Goal: Task Accomplishment & Management: Complete application form

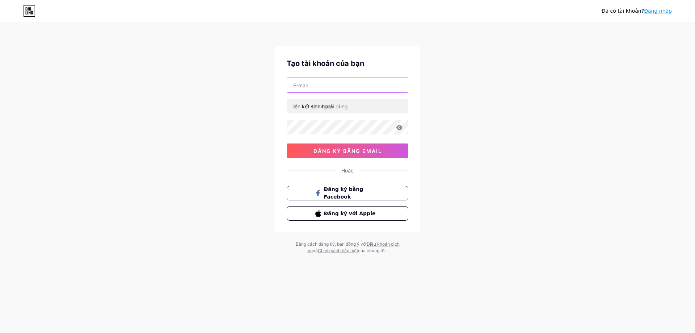
click at [317, 87] on input "text" at bounding box center [347, 85] width 121 height 14
type input "[EMAIL_ADDRESS][DOMAIN_NAME]"
click at [351, 102] on input "text" at bounding box center [347, 106] width 121 height 14
drag, startPoint x: 355, startPoint y: 107, endPoint x: 304, endPoint y: 107, distance: 51.0
click at [304, 107] on div "liên kết sinh học/" at bounding box center [348, 105] width 122 height 15
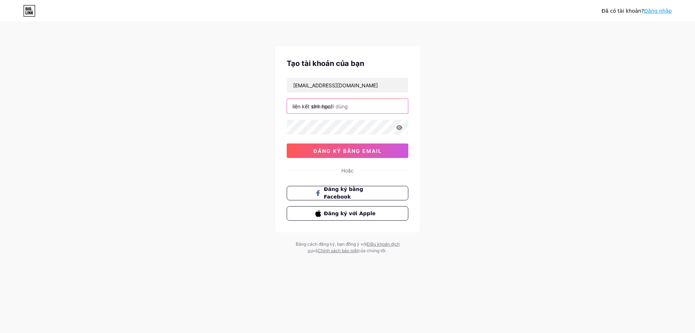
click at [368, 106] on input "text" at bounding box center [347, 106] width 121 height 14
click at [368, 150] on font "đăng ký bằng email" at bounding box center [347, 151] width 68 height 6
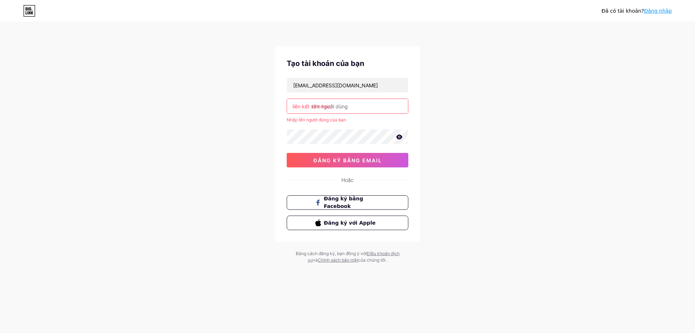
click at [359, 105] on input "text" at bounding box center [347, 106] width 121 height 14
type input "l"
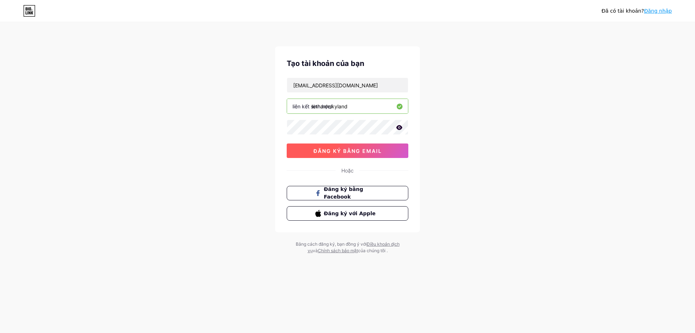
type input "lethanhskyland"
click at [360, 149] on font "đăng ký bằng email" at bounding box center [347, 151] width 68 height 6
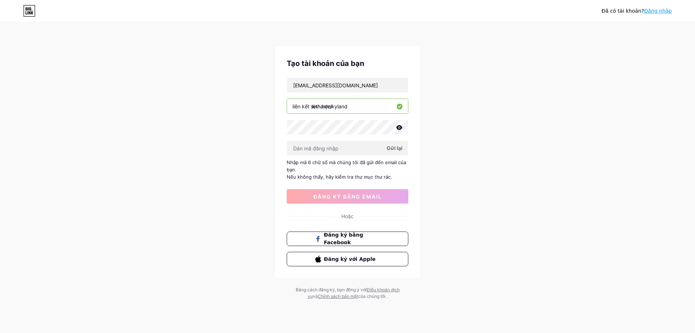
click at [398, 151] on font "Gửi lại" at bounding box center [395, 148] width 16 height 6
click at [399, 128] on icon at bounding box center [399, 127] width 6 height 5
click at [323, 147] on input "text" at bounding box center [347, 148] width 121 height 14
paste input "274027"
type input "274027"
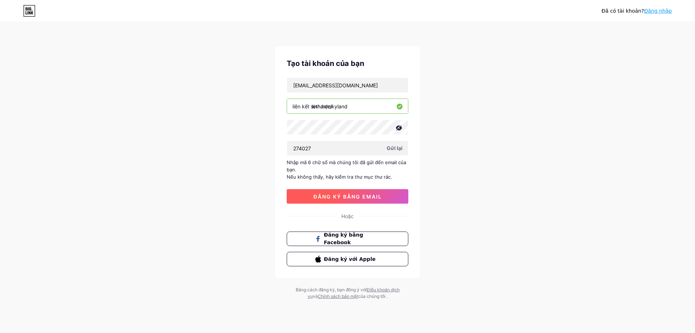
click at [346, 197] on font "đăng ký bằng email" at bounding box center [347, 196] width 68 height 6
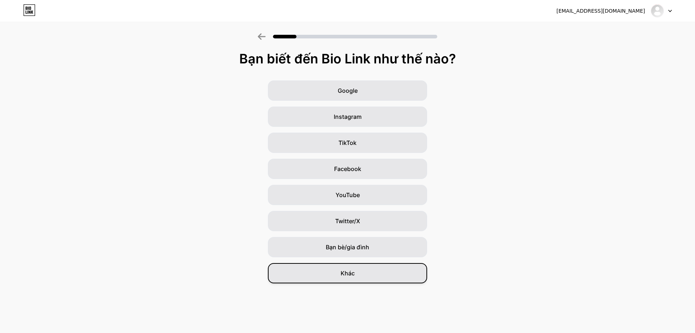
click at [358, 273] on div "Khác" at bounding box center [347, 273] width 159 height 20
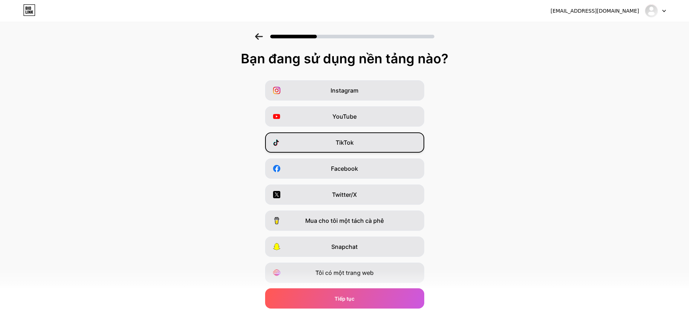
click at [371, 143] on div "TikTok" at bounding box center [344, 142] width 159 height 20
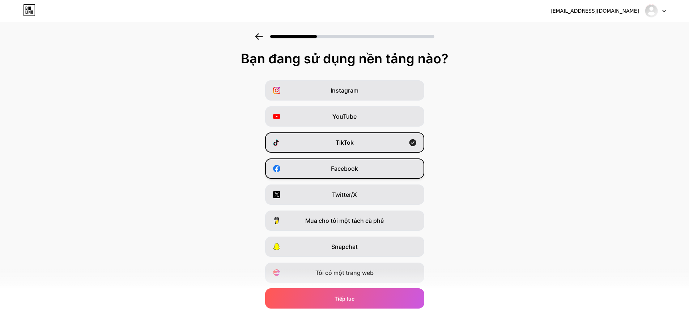
click at [366, 172] on div "Facebook" at bounding box center [344, 169] width 159 height 20
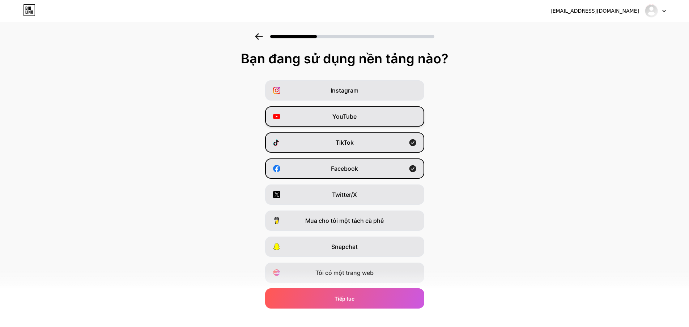
click at [383, 113] on div "YouTube" at bounding box center [344, 116] width 159 height 20
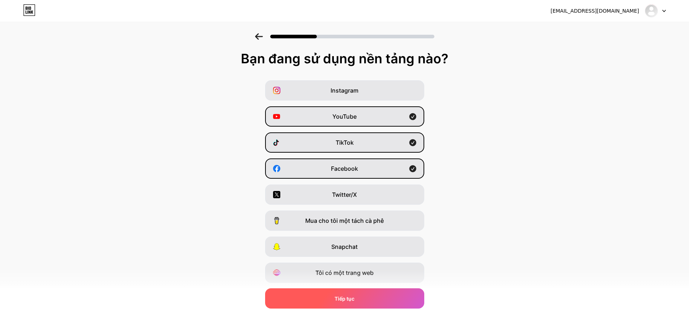
click at [370, 297] on div "Tiếp tục" at bounding box center [344, 298] width 159 height 20
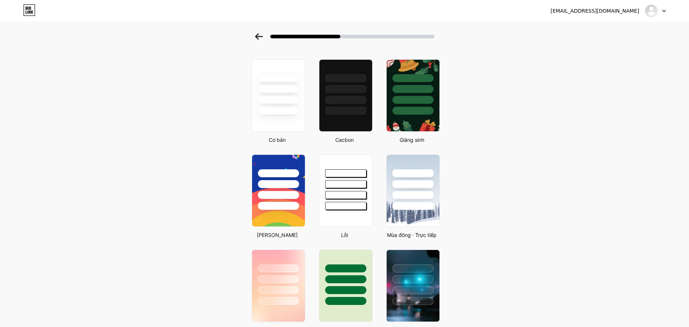
scroll to position [36, 0]
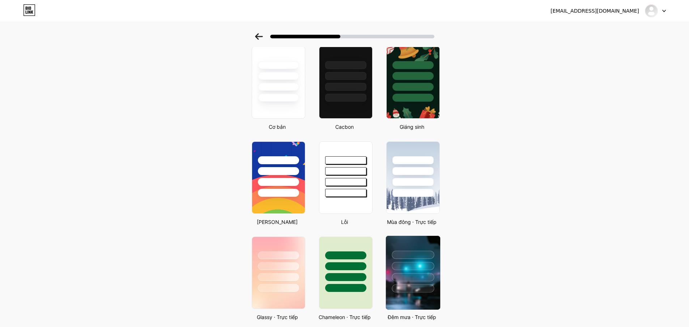
click at [416, 265] on div at bounding box center [413, 266] width 42 height 8
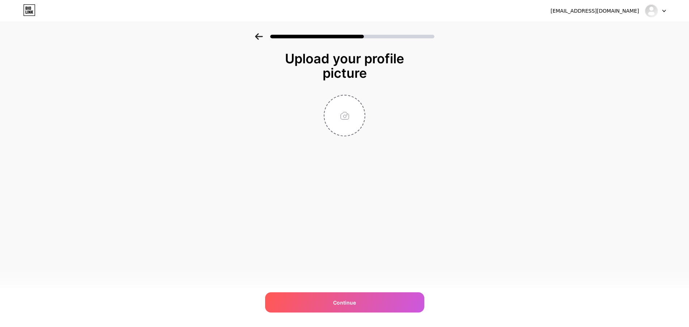
scroll to position [0, 0]
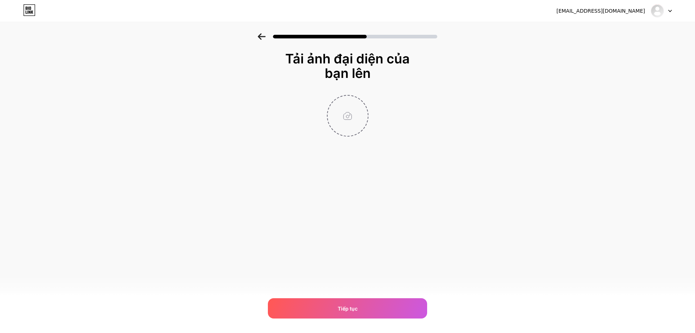
click at [353, 114] on input "file" at bounding box center [348, 116] width 40 height 40
click at [349, 121] on input "file" at bounding box center [348, 116] width 40 height 40
type input "C:\fakepath\z7041859992309_3e1af686bb081914fa70f785b4ec83c6.jpg"
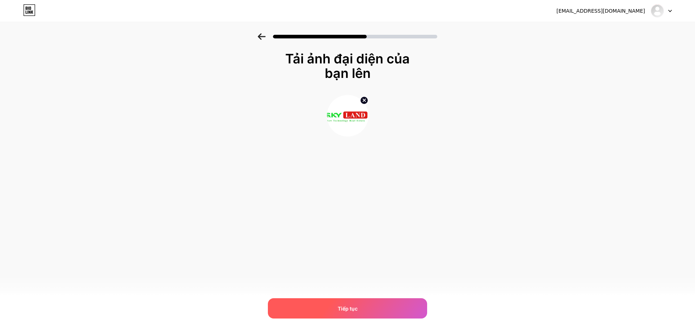
click at [386, 301] on div "Tiếp tục" at bounding box center [347, 308] width 159 height 20
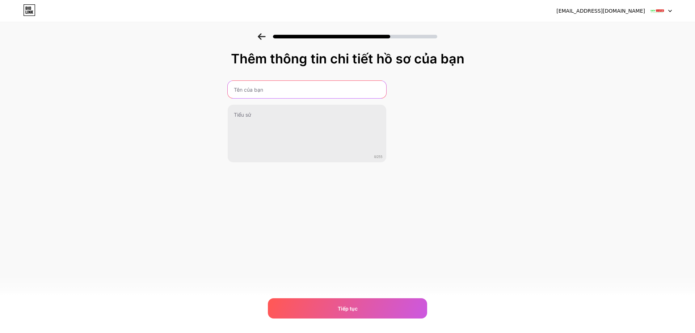
click at [312, 88] on input "text" at bounding box center [307, 89] width 159 height 17
type input "BDS SKYLAND"
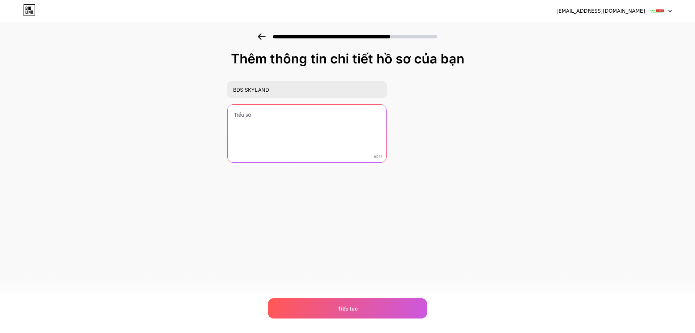
click at [289, 116] on textarea at bounding box center [307, 134] width 159 height 58
type textarea "[PERSON_NAME]"
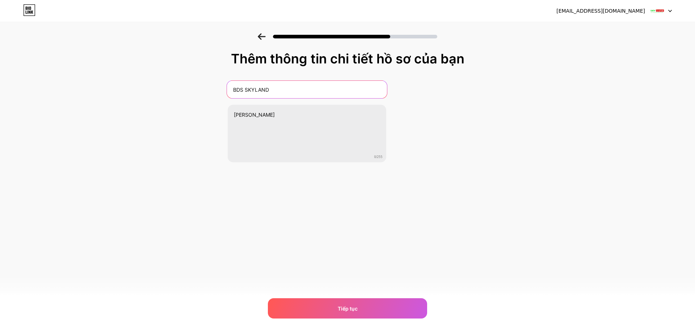
click at [241, 89] on input "BDS SKYLAND" at bounding box center [307, 89] width 160 height 17
type input "Bất động sản SKYLAND"
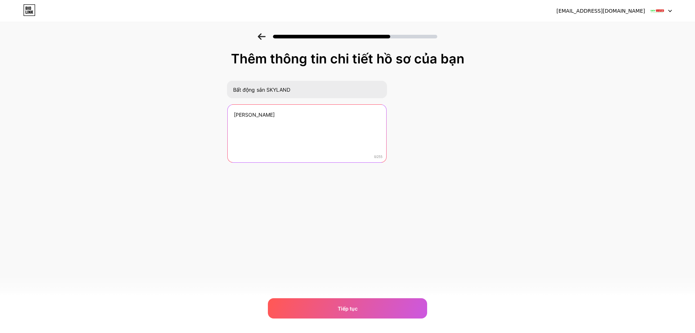
click at [261, 116] on textarea "[PERSON_NAME]" at bounding box center [307, 134] width 159 height 58
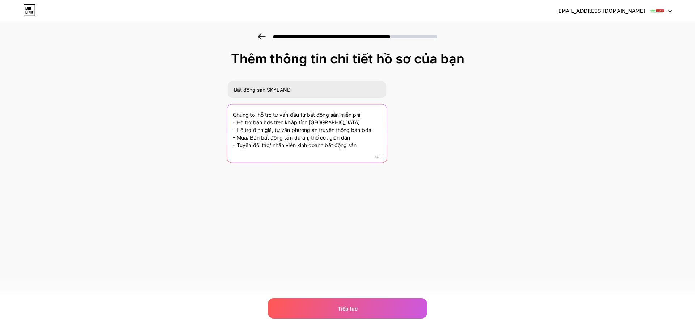
click at [362, 114] on textarea "Chúng tôi hỗ trợ tư vấn đầu tư bất động sản miễn phí - Hỗ trợ bán bđs trên khắp…" at bounding box center [307, 133] width 160 height 59
type textarea "Chúng tôi hỗ trợ tư vấn đầu tư bất động sản miễn phí - Hỗ trợ bán bđs trên khắp…"
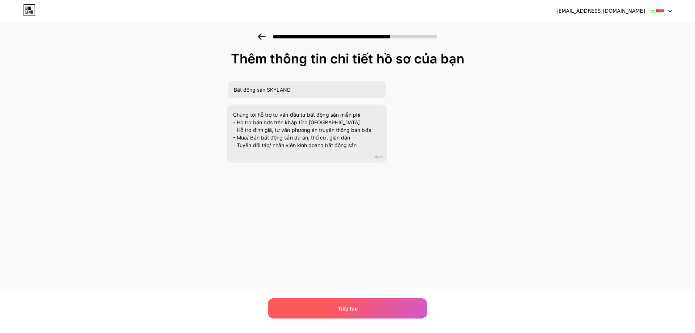
click at [365, 307] on div "Tiếp tục" at bounding box center [347, 308] width 159 height 20
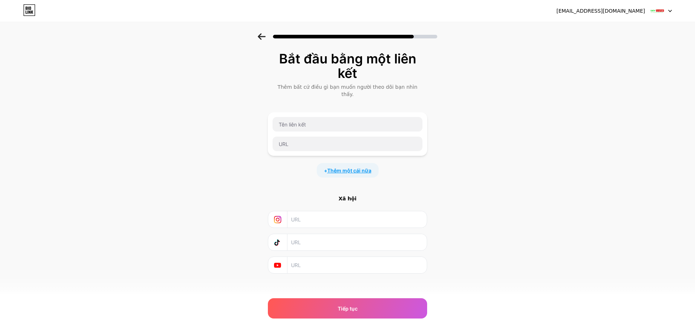
click at [353, 167] on font "Thêm một cái nữa" at bounding box center [349, 170] width 44 height 6
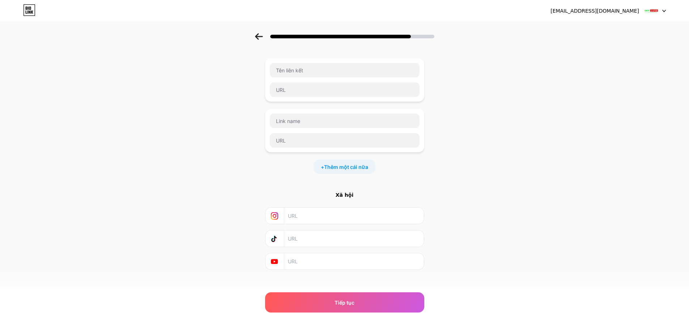
scroll to position [55, 0]
drag, startPoint x: 216, startPoint y: 184, endPoint x: 228, endPoint y: 186, distance: 11.4
click at [216, 184] on div "Bắt đầu bằng một liên kết Thêm bất cứ điều gì bạn muốn người theo dõi bạn nhìn …" at bounding box center [344, 142] width 689 height 327
click at [318, 230] on input "text" at bounding box center [353, 238] width 131 height 16
paste input "[URL][DOMAIN_NAME]"
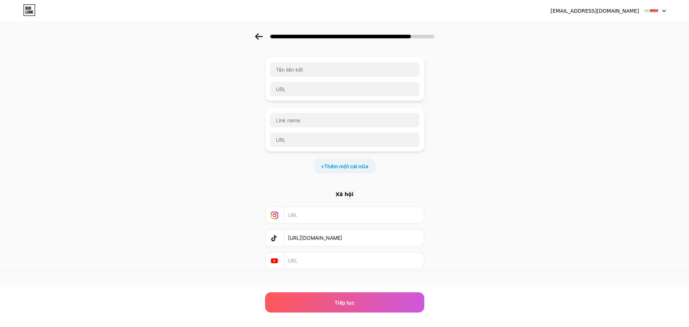
scroll to position [0, 43]
type input "[URL][DOMAIN_NAME]"
click at [303, 254] on input "text" at bounding box center [353, 261] width 131 height 16
paste input "[URL][DOMAIN_NAME]"
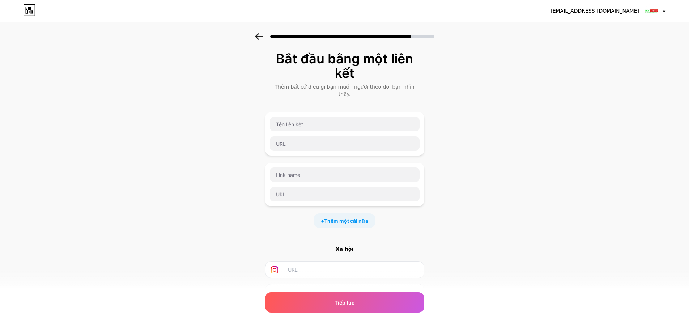
type input "[URL][DOMAIN_NAME]"
click at [319, 119] on input "text" at bounding box center [345, 124] width 150 height 14
type input "d"
type input "đ"
type input "D"
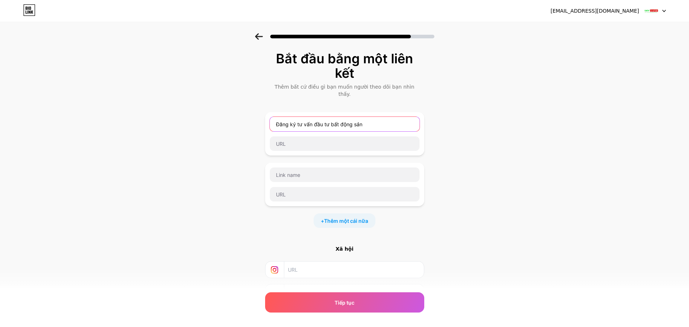
drag, startPoint x: 372, startPoint y: 115, endPoint x: 276, endPoint y: 116, distance: 95.9
click at [276, 117] on input "Đăng ký tư vấn đầu tư bất động sản" at bounding box center [345, 124] width 150 height 14
click at [312, 118] on input "Nhấc máy" at bounding box center [345, 124] width 150 height 14
paste input "📲"
click at [328, 117] on input "Nhấc máy 📲 0328695583 hoặc Kết bạn zalo" at bounding box center [345, 124] width 150 height 14
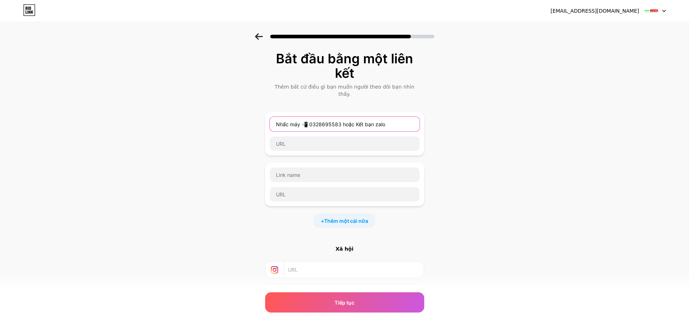
click at [389, 117] on input "Nhấc máy 📲 0328695583 hoặc Kết bạn zalo" at bounding box center [345, 124] width 150 height 14
paste input "👇"
type input "Nhấc máy 📲 0328695583 hoặc Kết bạn zalo 👇"
drag, startPoint x: 198, startPoint y: 208, endPoint x: 208, endPoint y: 213, distance: 11.0
click at [198, 208] on div "Bắt đầu bằng một liên kết Thêm bất cứ điều gì bạn muốn người theo dõi bạn nhìn …" at bounding box center [344, 196] width 689 height 327
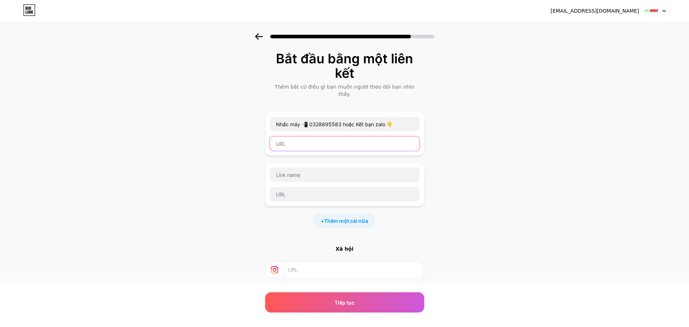
click at [308, 140] on input "text" at bounding box center [345, 143] width 150 height 14
paste input "[URL][DOMAIN_NAME]"
click at [365, 168] on input "text" at bounding box center [345, 175] width 150 height 14
click at [288, 138] on input "[URL][DOMAIN_NAME]" at bounding box center [345, 143] width 150 height 14
type input "[URL][DOMAIN_NAME]"
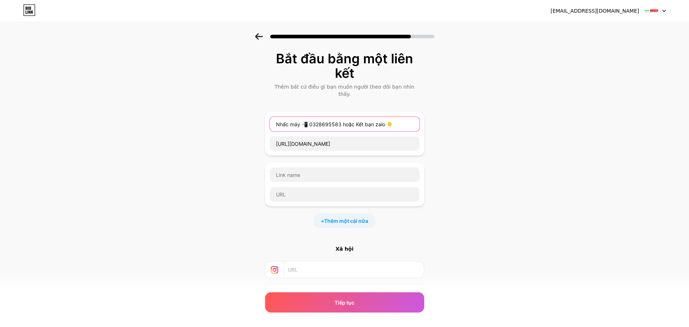
drag, startPoint x: 301, startPoint y: 117, endPoint x: 278, endPoint y: 117, distance: 23.2
click at [278, 117] on input "Nhấc máy 📲 0328695583 hoặc Kết bạn zalo 👇" at bounding box center [345, 124] width 150 height 14
drag, startPoint x: 375, startPoint y: 117, endPoint x: 409, endPoint y: 119, distance: 34.8
click at [409, 119] on input "Liên hệ và kết bạn zalo 📲 0328695583 hoặc Kết bạn zalo 👇" at bounding box center [345, 124] width 150 height 14
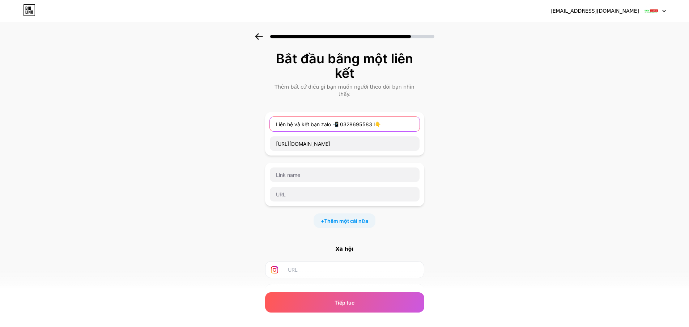
scroll to position [0, 0]
type input "Liên hệ và kết bạn zalo 📲 0328695583 link zalo 👇"
click at [336, 170] on input "text" at bounding box center [345, 175] width 150 height 14
type input "t"
type input "[MEDICAL_DATA] gia nhóm nguồn BĐS Hưng yên để xem nguồn mới"
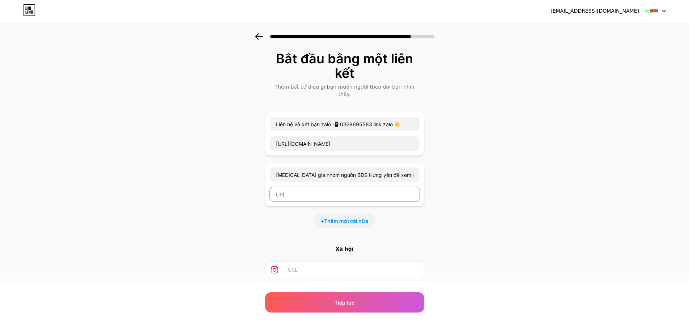
click at [304, 190] on input "text" at bounding box center [345, 194] width 150 height 14
paste input "CEO Cty TNHH Bất động sản SKY LAND Hotline: 0328695583 Link nhóm nguồn: [URL][D…"
drag, startPoint x: 348, startPoint y: 188, endPoint x: 276, endPoint y: 191, distance: 71.7
click at [276, 191] on input "CEO Cty TNHH Bất động sản SKY LAND Hotline: 0328695583 Link nhóm nguồn: [URL][D…" at bounding box center [345, 194] width 150 height 14
type input "[URL][DOMAIN_NAME]"
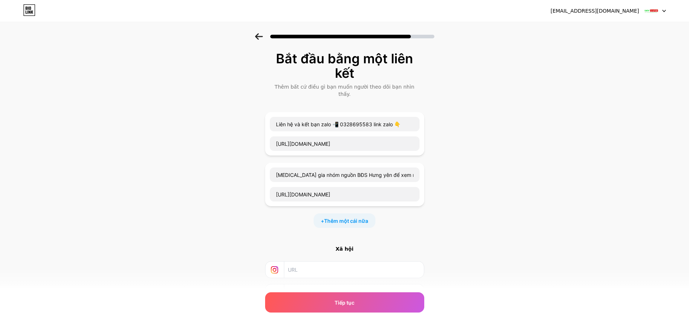
click at [439, 221] on div "Bắt đầu bằng một liên kết Thêm bất cứ điều gì bạn muốn người theo dõi bạn nhìn …" at bounding box center [344, 196] width 689 height 327
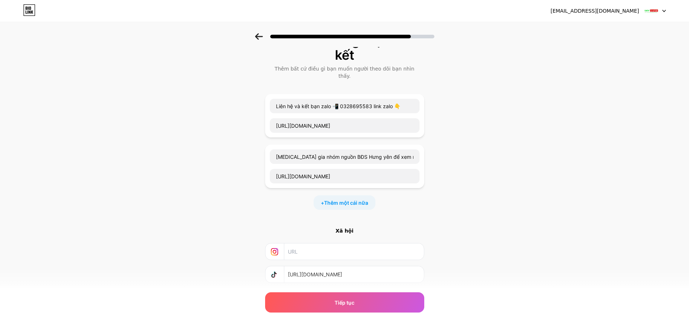
scroll to position [36, 0]
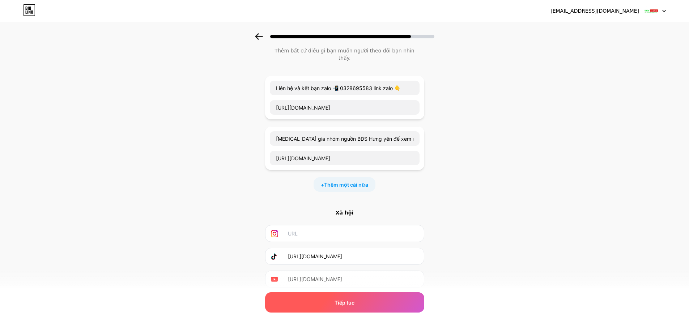
click at [388, 300] on div "Tiếp tục" at bounding box center [344, 302] width 159 height 20
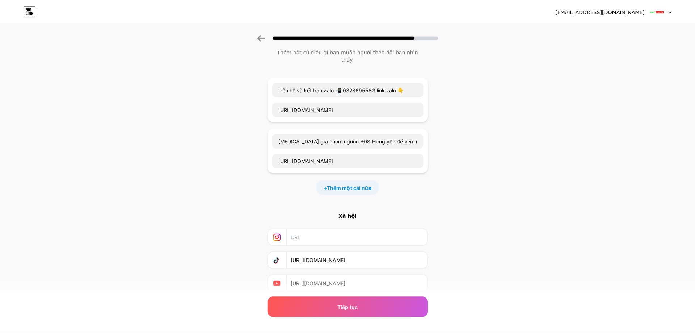
scroll to position [0, 0]
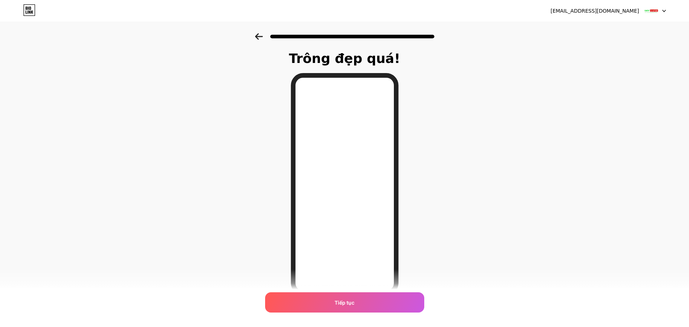
click at [595, 12] on font "[EMAIL_ADDRESS][DOMAIN_NAME]" at bounding box center [595, 11] width 89 height 6
click at [662, 10] on div at bounding box center [655, 10] width 21 height 13
click at [663, 7] on div at bounding box center [655, 10] width 21 height 13
click at [396, 297] on div "Tiếp tục" at bounding box center [344, 302] width 159 height 20
